Goal: Information Seeking & Learning: Learn about a topic

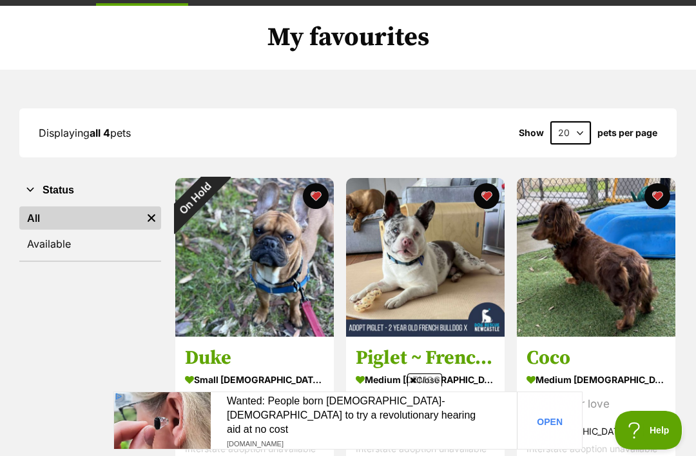
click at [597, 258] on img at bounding box center [596, 257] width 159 height 159
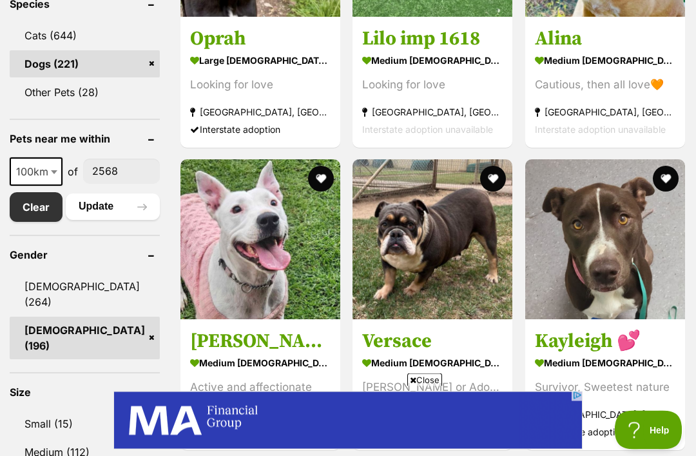
scroll to position [626, 0]
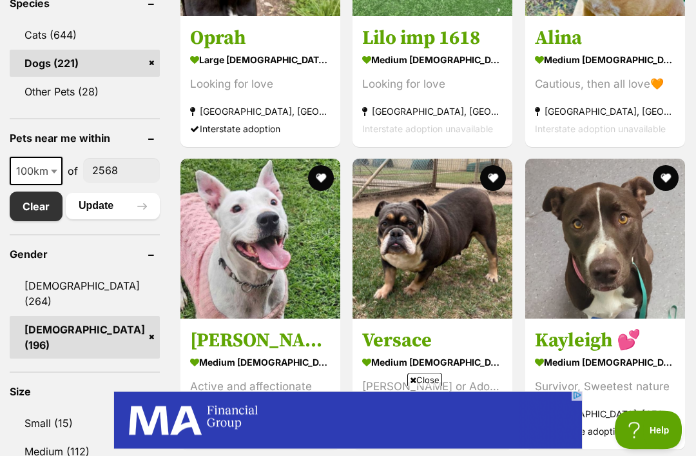
click at [44, 162] on span "100km" at bounding box center [36, 171] width 50 height 18
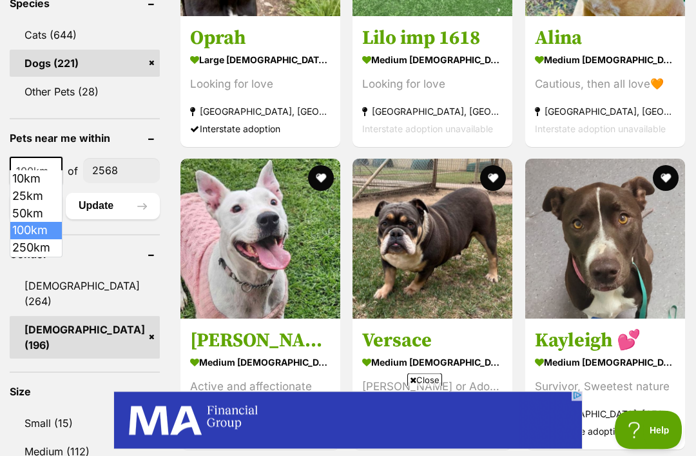
scroll to position [626, 0]
select select "250"
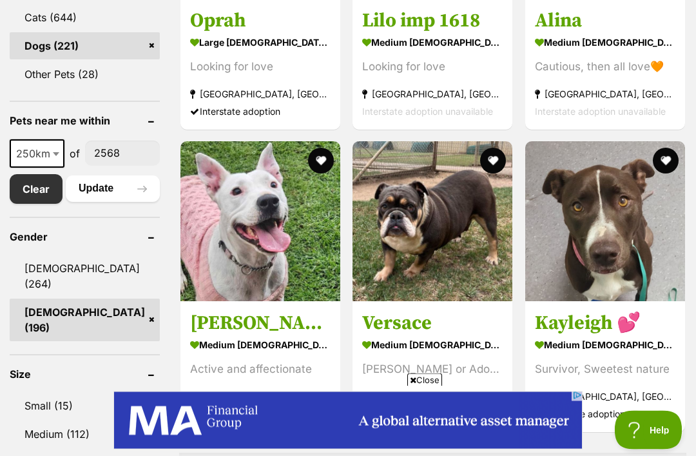
scroll to position [650, 0]
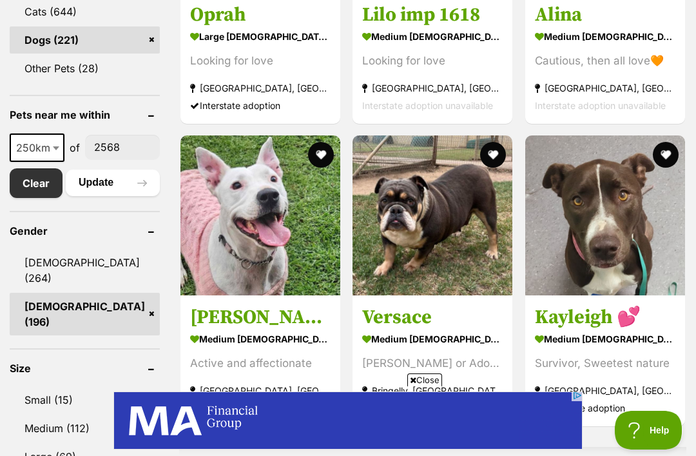
click at [110, 170] on button "Update" at bounding box center [113, 183] width 94 height 26
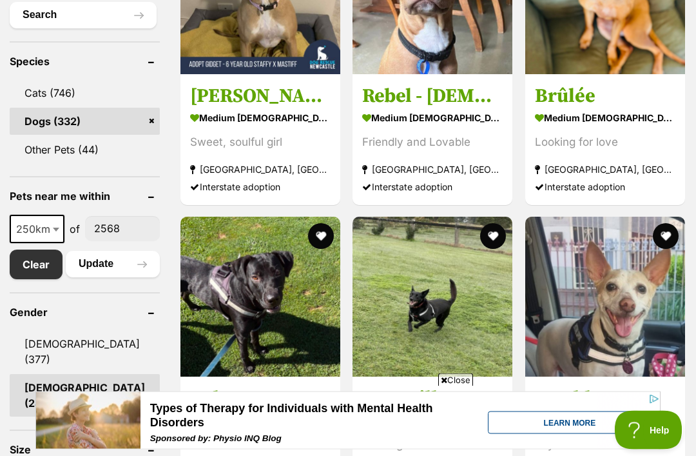
scroll to position [568, 0]
click at [55, 228] on b at bounding box center [56, 230] width 6 height 4
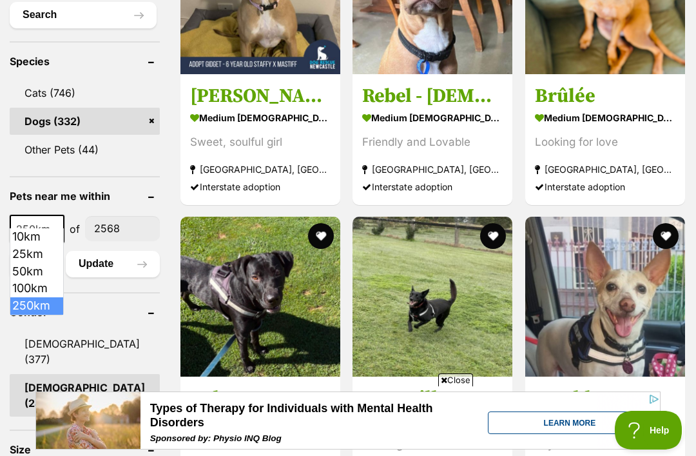
select select "50"
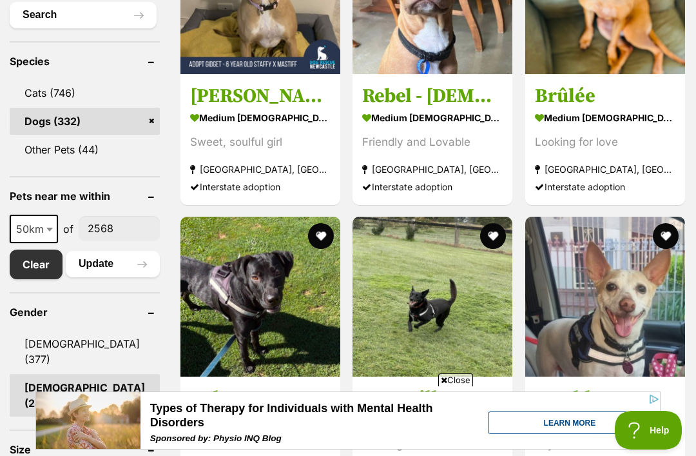
click at [99, 259] on button "Update" at bounding box center [113, 264] width 94 height 26
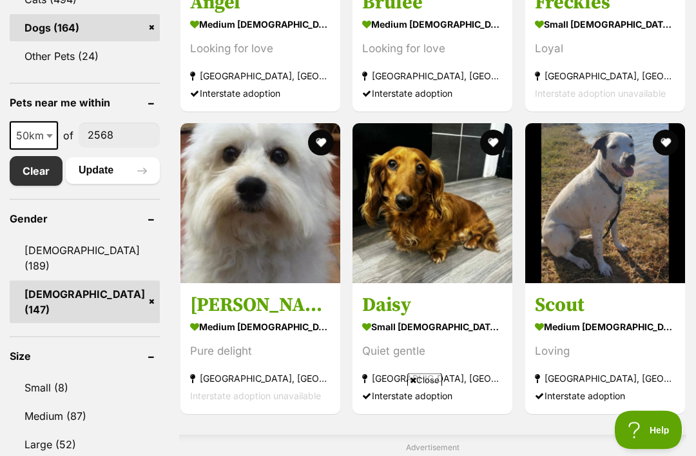
scroll to position [630, 0]
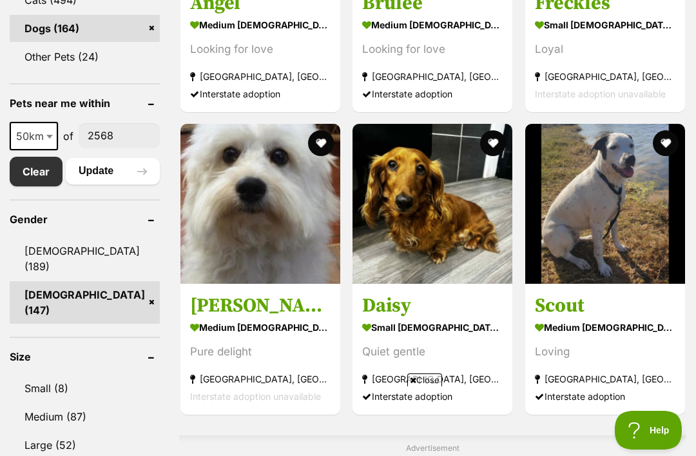
click at [429, 240] on img at bounding box center [433, 204] width 160 height 160
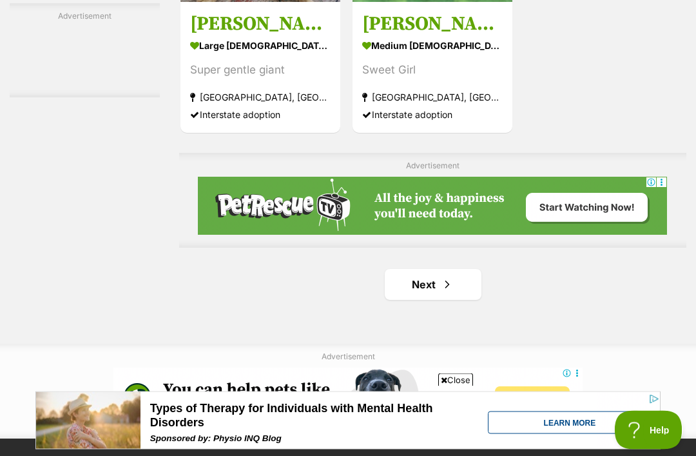
scroll to position [2662, 0]
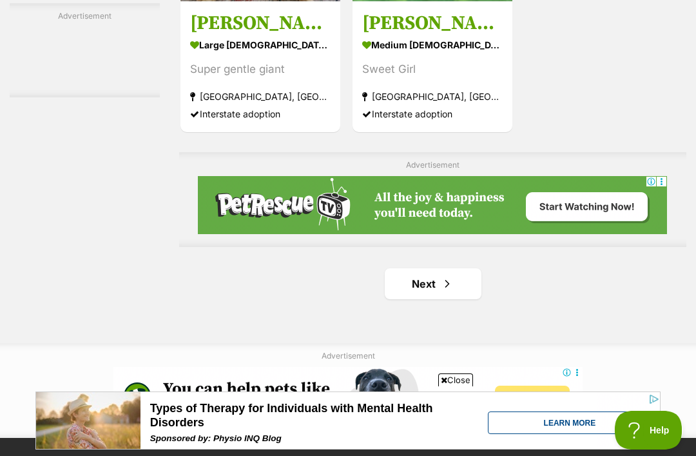
click at [416, 299] on link "Next" at bounding box center [433, 283] width 97 height 31
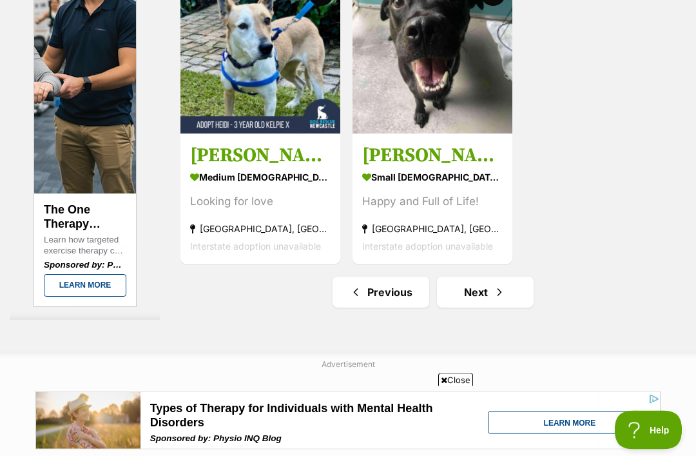
scroll to position [2653, 0]
click at [487, 307] on link "Next" at bounding box center [485, 291] width 97 height 31
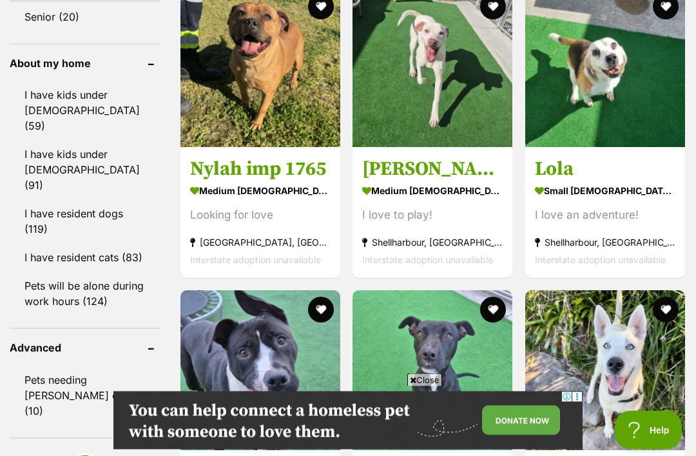
scroll to position [1194, 0]
click at [606, 92] on img at bounding box center [605, 67] width 160 height 160
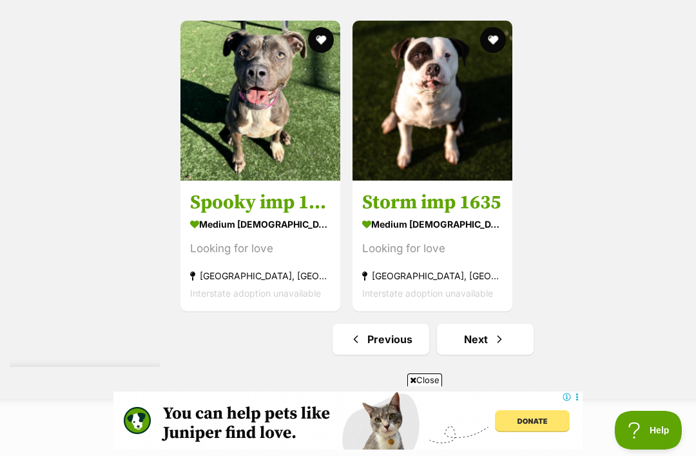
scroll to position [2748, 0]
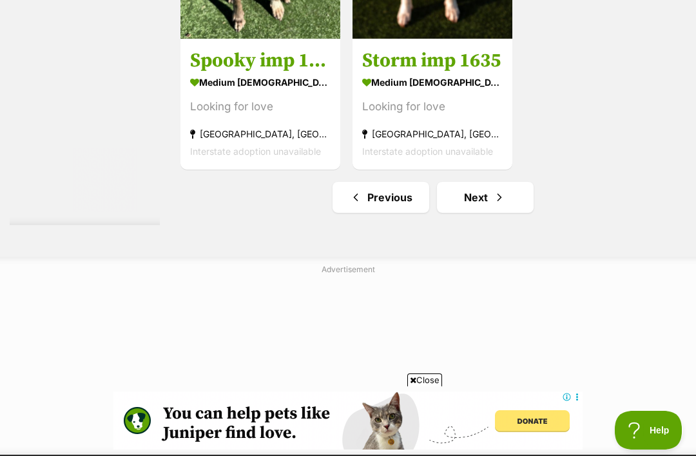
click at [474, 213] on link "Next" at bounding box center [485, 197] width 97 height 31
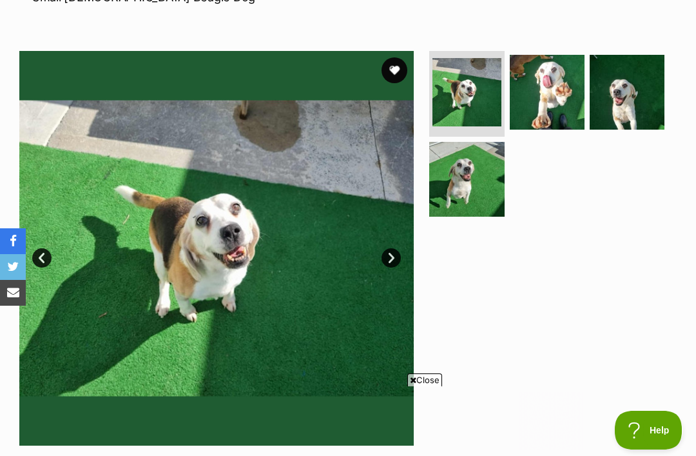
click at [555, 87] on img at bounding box center [547, 92] width 75 height 75
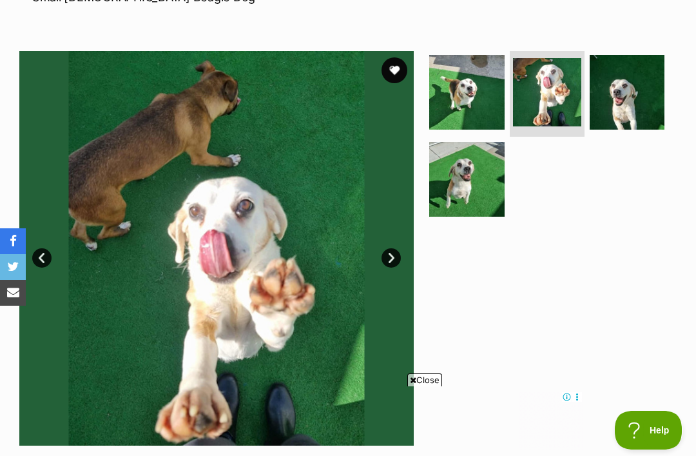
click at [634, 95] on img at bounding box center [627, 92] width 75 height 75
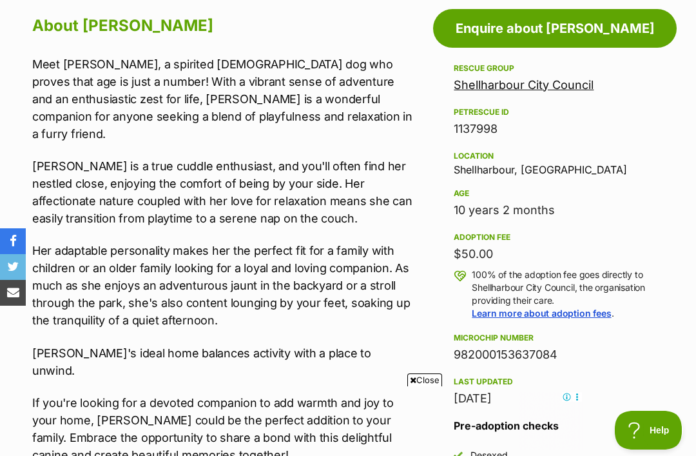
scroll to position [733, 0]
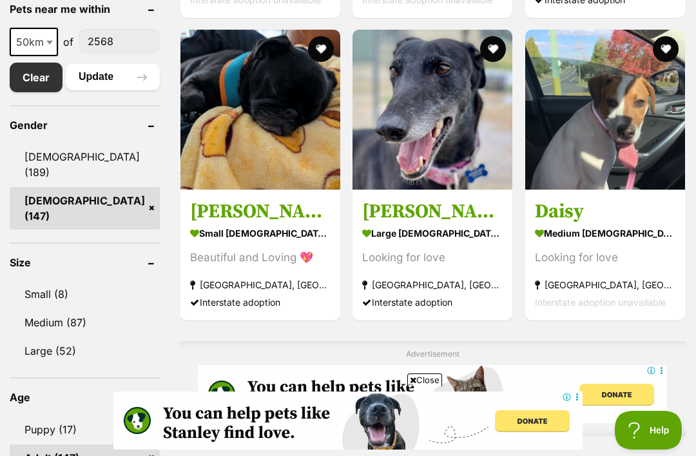
scroll to position [724, 0]
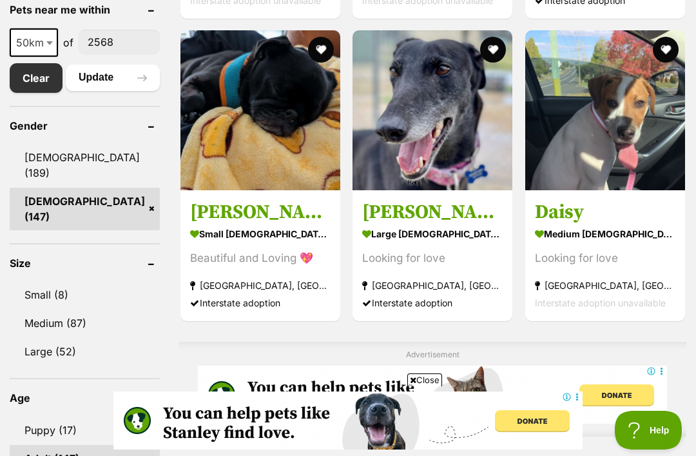
click at [261, 126] on img at bounding box center [260, 110] width 160 height 160
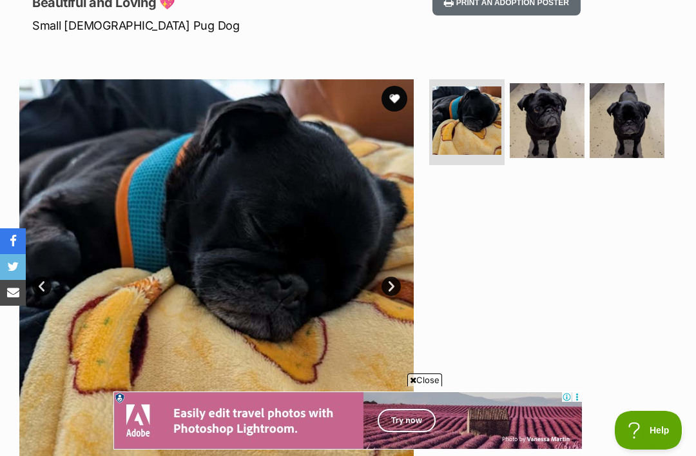
click at [545, 122] on img at bounding box center [547, 120] width 75 height 75
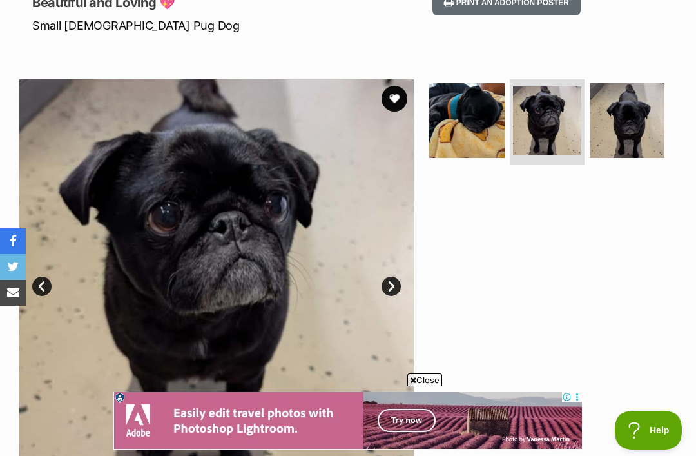
click at [392, 284] on link "Next" at bounding box center [391, 285] width 19 height 19
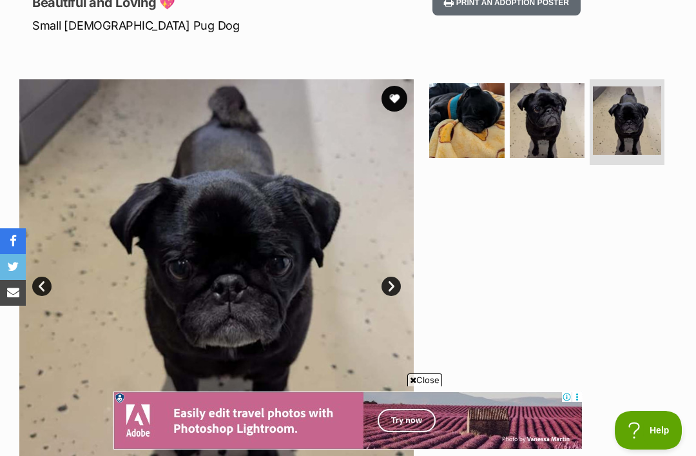
click at [53, 267] on img at bounding box center [216, 276] width 394 height 394
click at [47, 286] on link "Prev" at bounding box center [41, 285] width 19 height 19
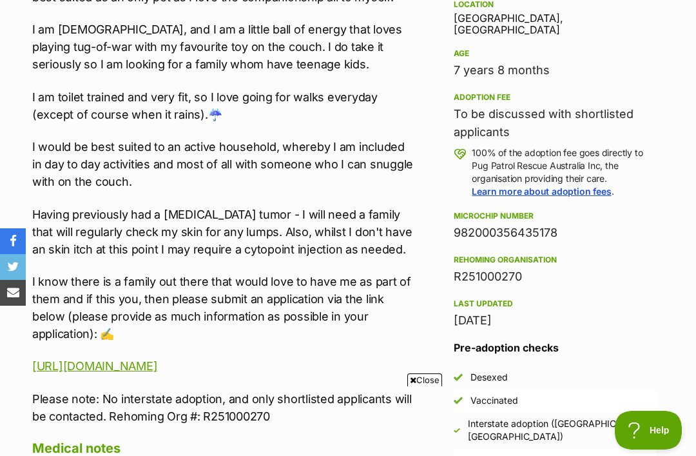
scroll to position [885, 0]
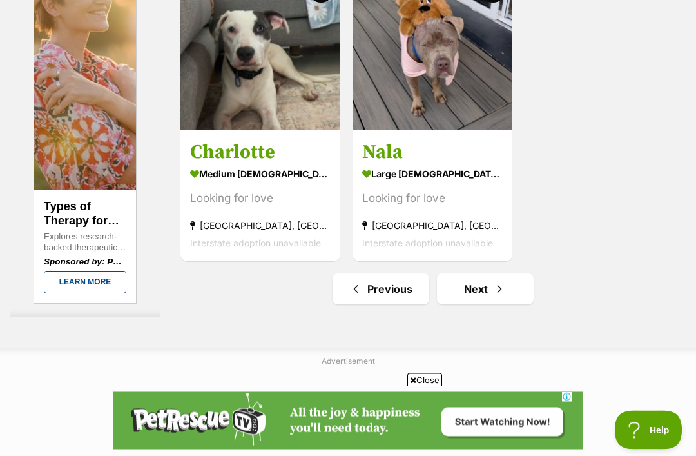
scroll to position [2657, 0]
click at [473, 304] on link "Next" at bounding box center [485, 288] width 97 height 31
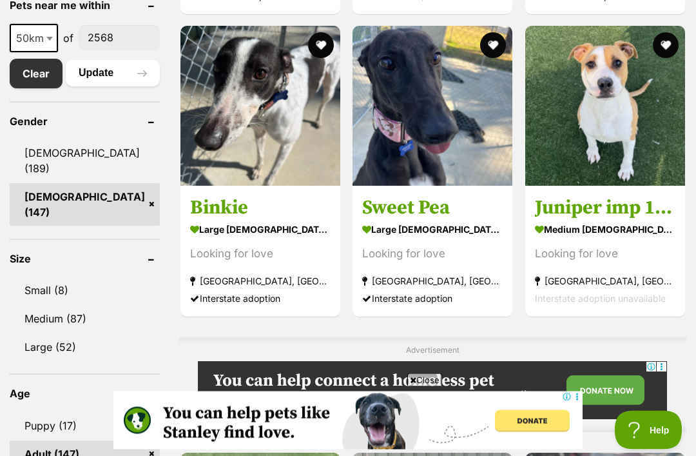
scroll to position [728, 0]
click at [434, 116] on img at bounding box center [433, 106] width 160 height 160
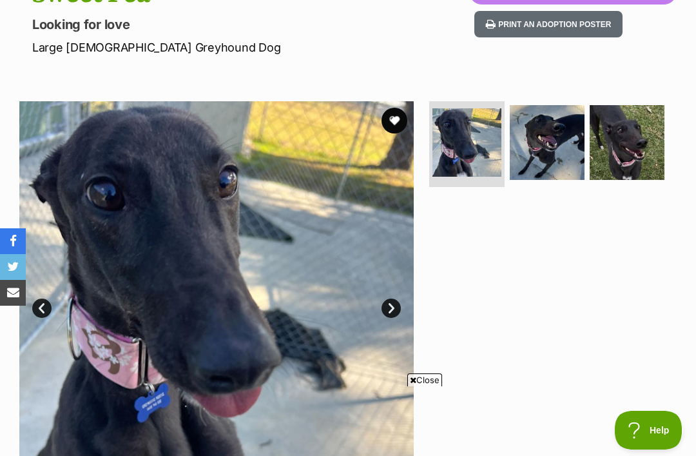
scroll to position [153, 0]
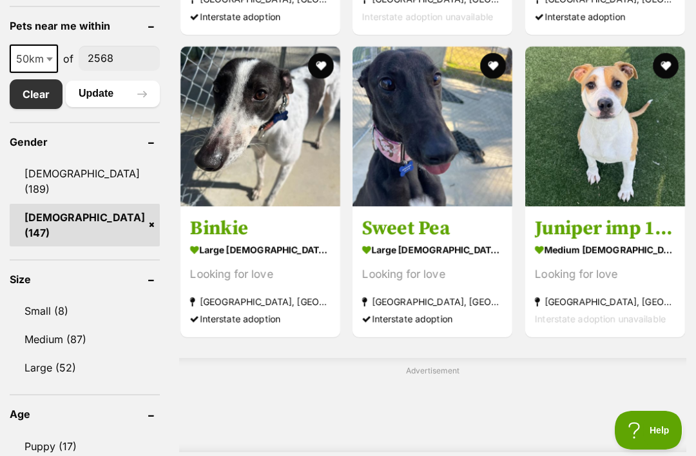
scroll to position [690, 0]
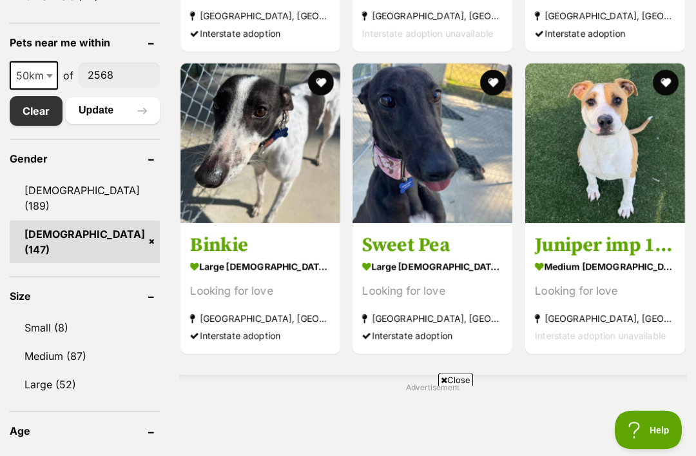
click at [243, 181] on img at bounding box center [260, 144] width 160 height 160
click at [271, 192] on img at bounding box center [260, 143] width 160 height 160
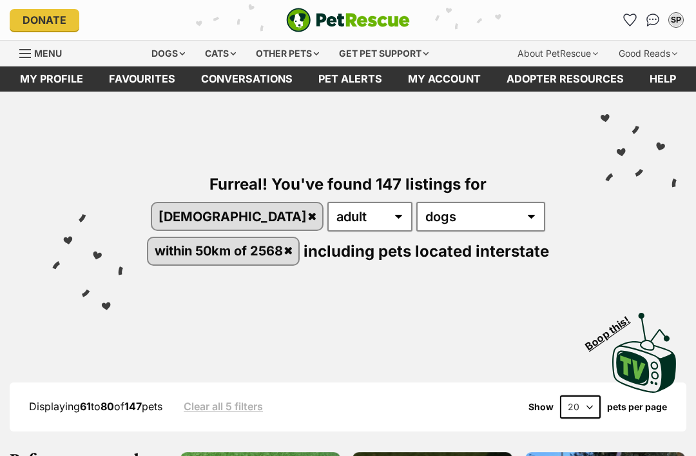
scroll to position [2394, 0]
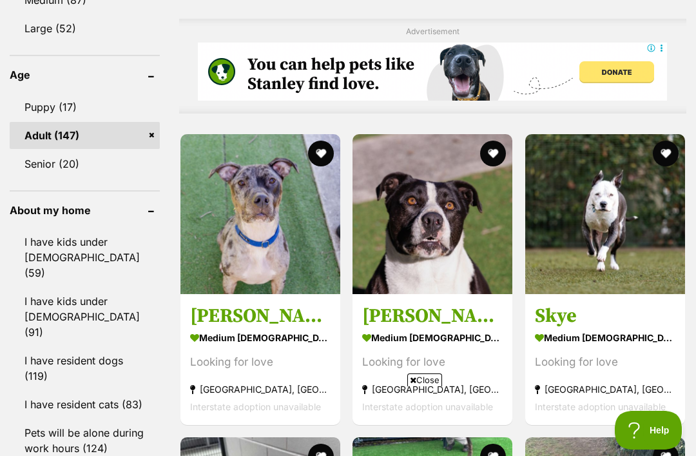
scroll to position [1028, 0]
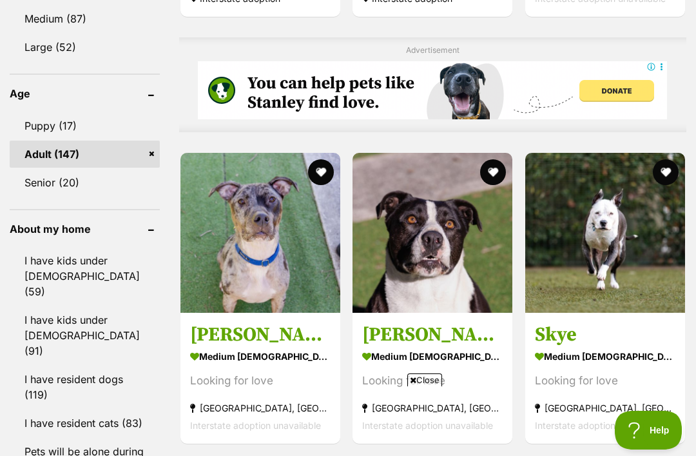
click at [633, 166] on img at bounding box center [605, 233] width 160 height 160
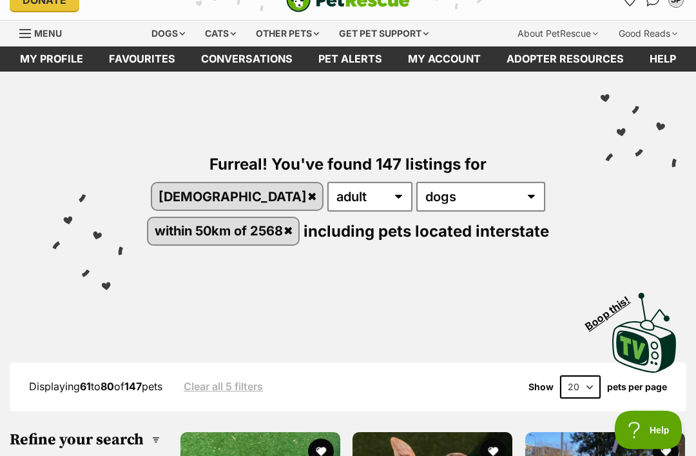
scroll to position [0, 0]
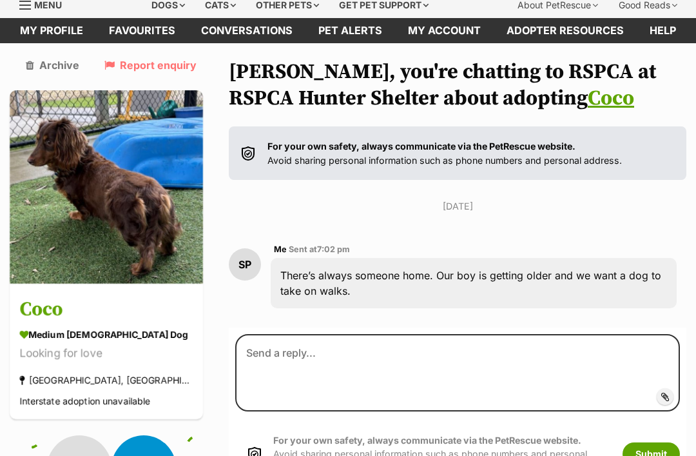
scroll to position [48, 0]
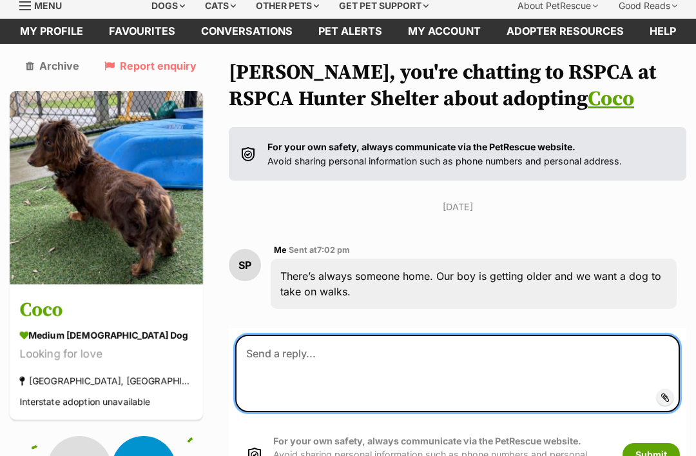
click at [401, 364] on textarea at bounding box center [457, 372] width 445 height 77
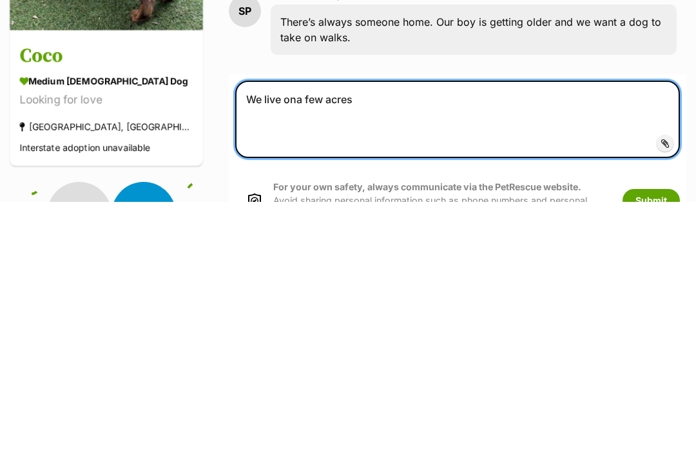
click at [294, 335] on textarea "We live ona few acres" at bounding box center [457, 373] width 445 height 77
click at [385, 335] on textarea "We live on a few acres" at bounding box center [457, 373] width 445 height 77
type textarea "We"
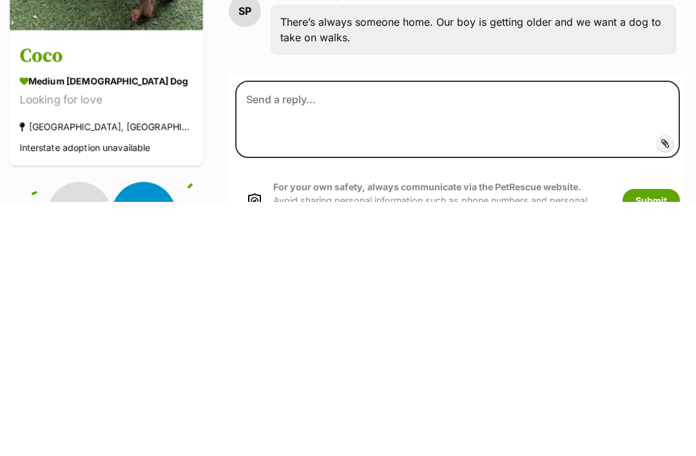
click at [641, 259] on div "There’s always someone home. Our boy is getting older and we want a dog to take…" at bounding box center [474, 284] width 406 height 50
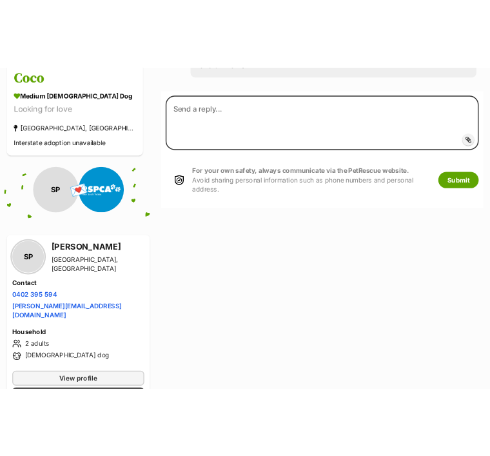
scroll to position [347, 0]
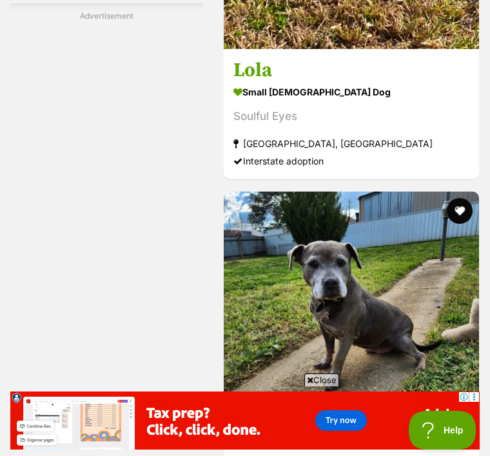
scroll to position [3680, 0]
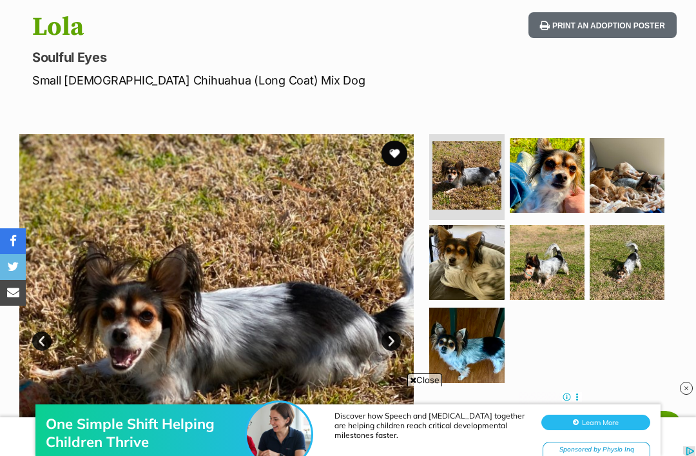
click at [489, 266] on img at bounding box center [547, 262] width 75 height 75
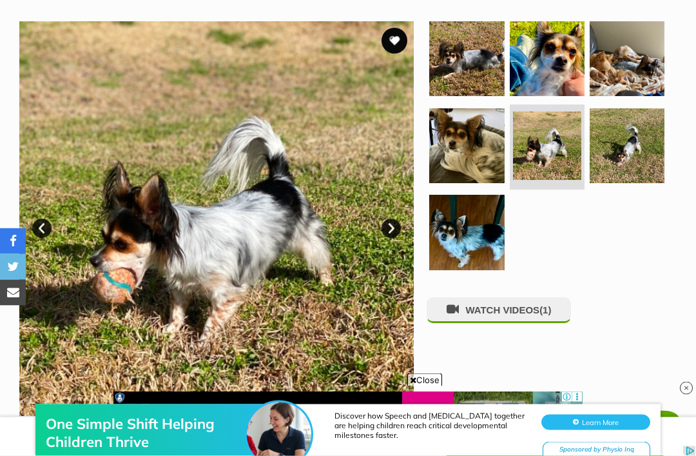
scroll to position [247, 0]
click at [459, 231] on img at bounding box center [466, 232] width 75 height 75
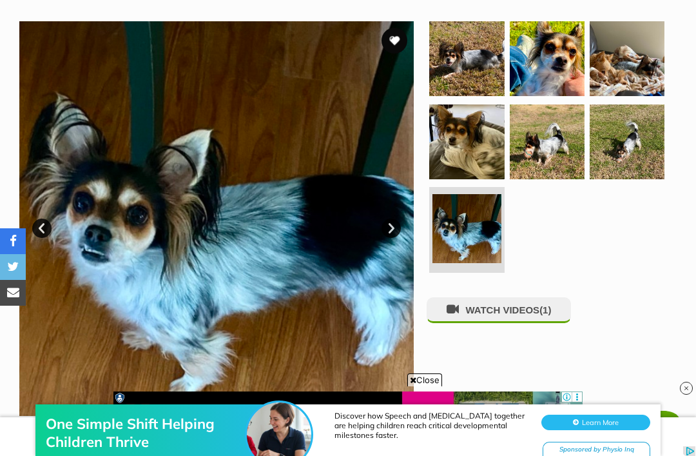
click at [489, 141] on img at bounding box center [547, 141] width 75 height 75
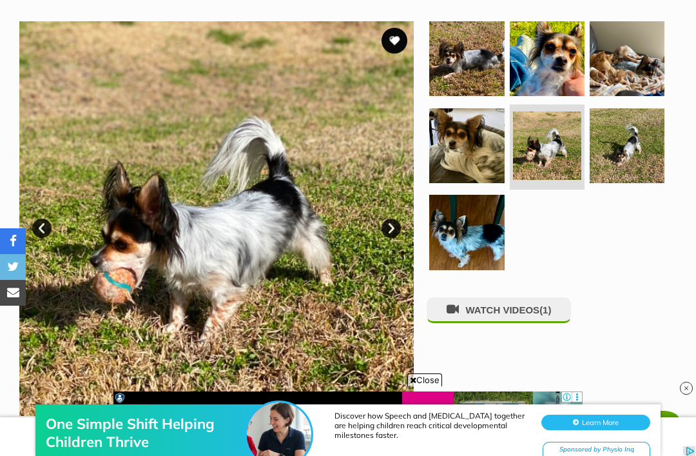
click at [458, 144] on img at bounding box center [466, 145] width 75 height 75
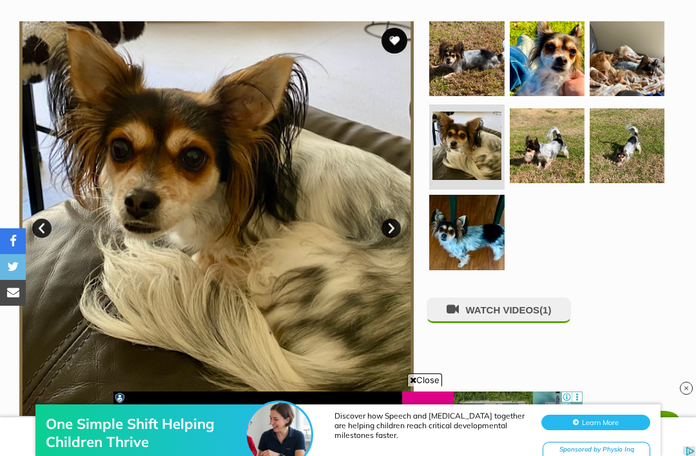
scroll to position [0, 0]
click at [489, 59] on img at bounding box center [627, 58] width 75 height 75
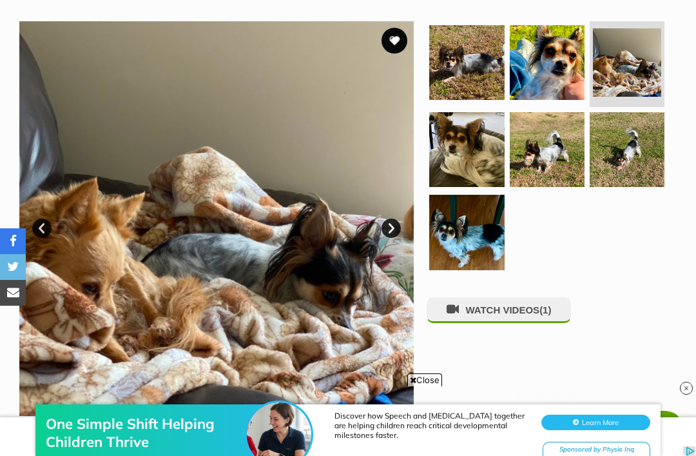
click at [489, 150] on img at bounding box center [547, 149] width 75 height 75
